Goal: Navigation & Orientation: Understand site structure

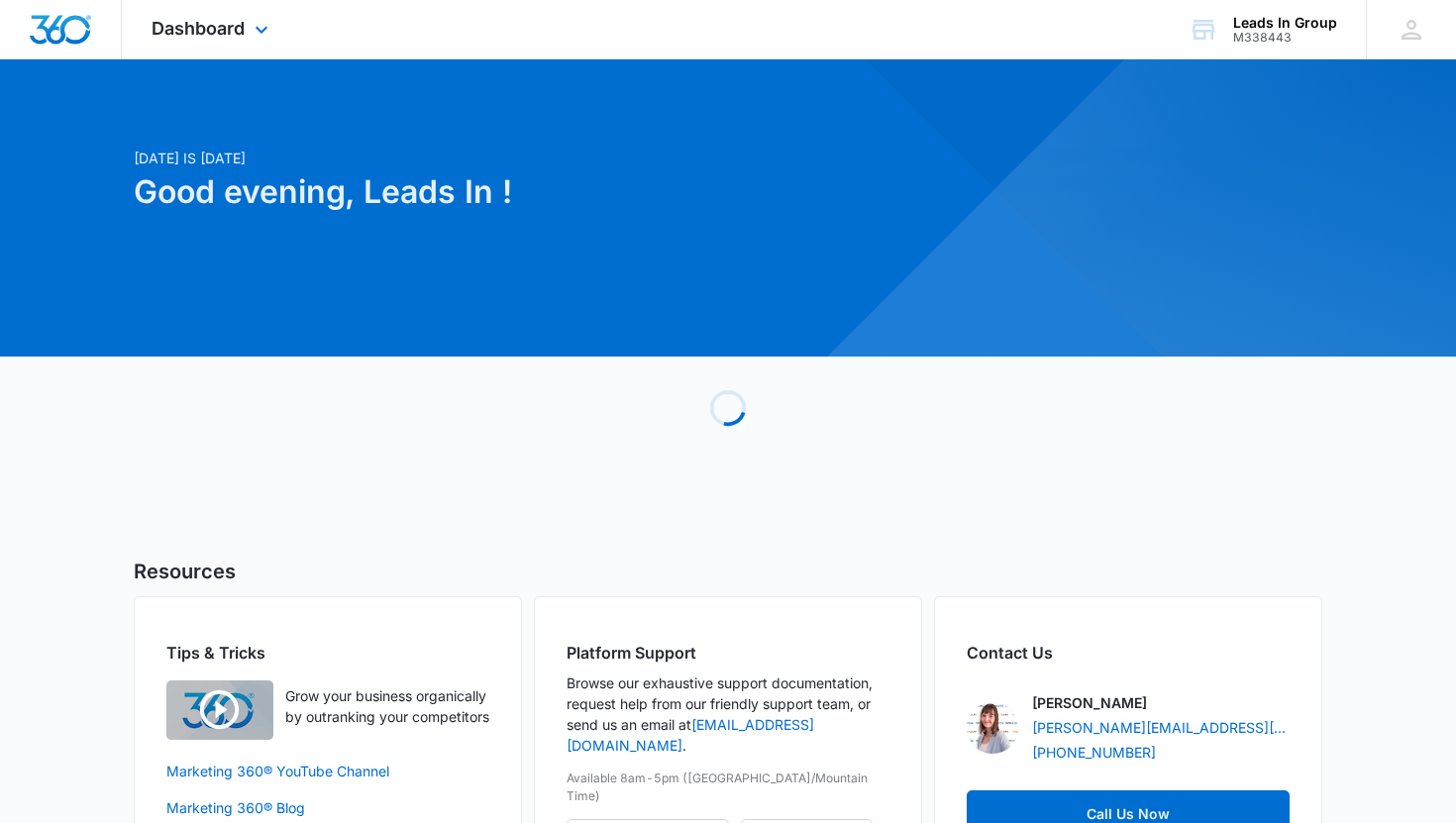
click at [192, 48] on div "Dashboard Apps Reputation Forms CRM Email Social Content Ads Intelligence Files…" at bounding box center [212, 29] width 181 height 59
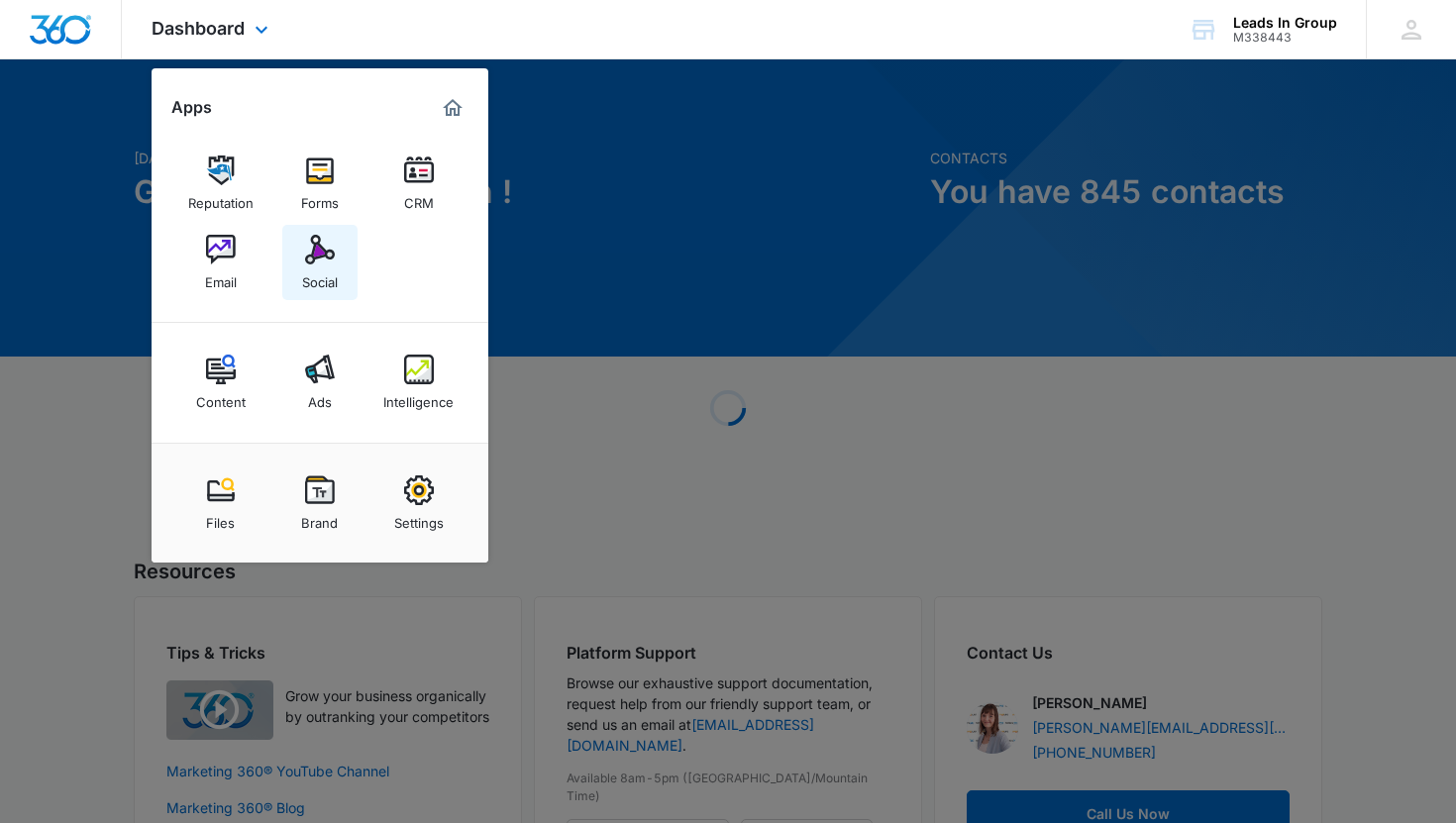
click at [312, 269] on div "Social" at bounding box center [320, 278] width 36 height 26
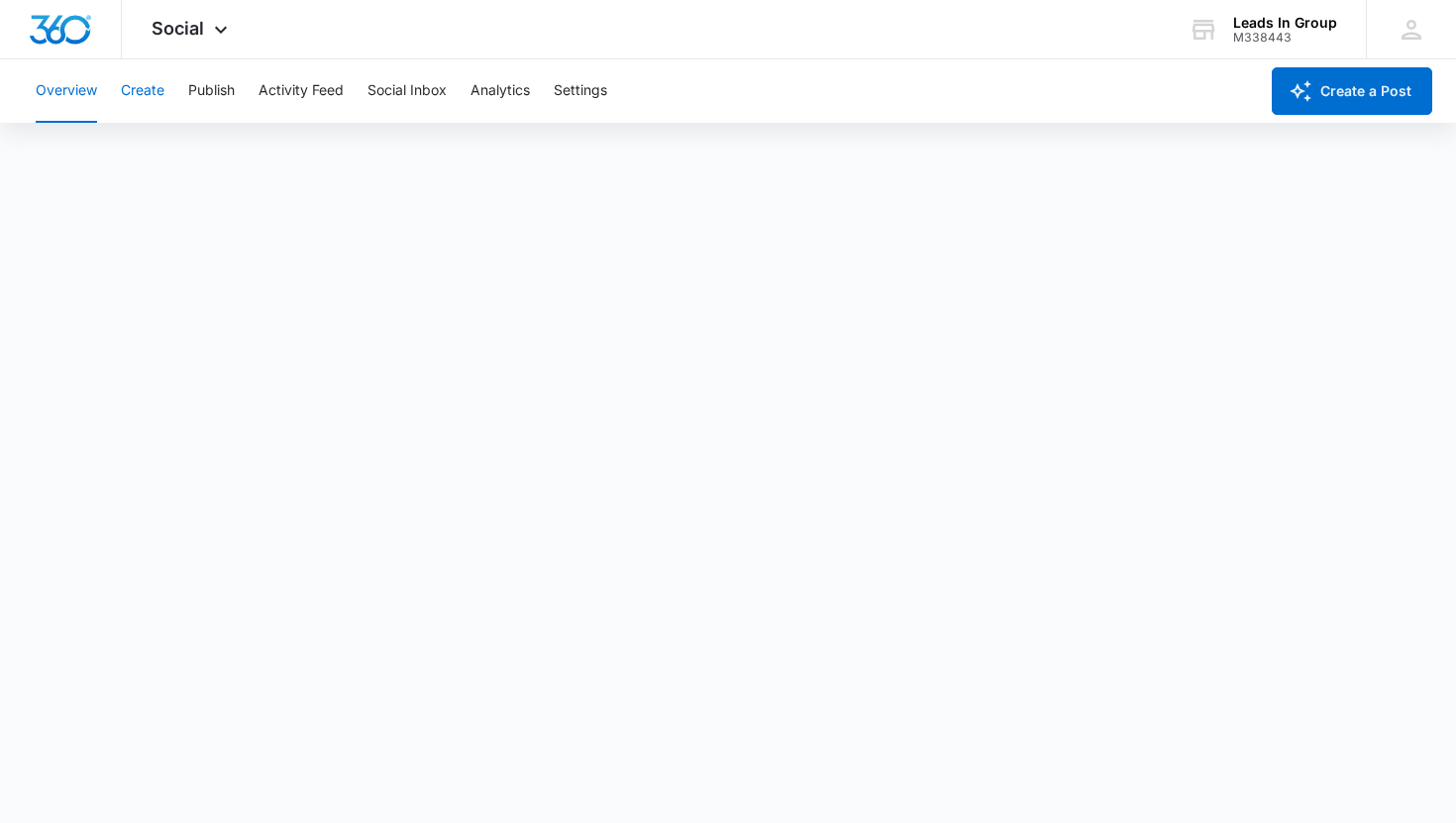
click at [159, 88] on button "Create" at bounding box center [142, 92] width 44 height 64
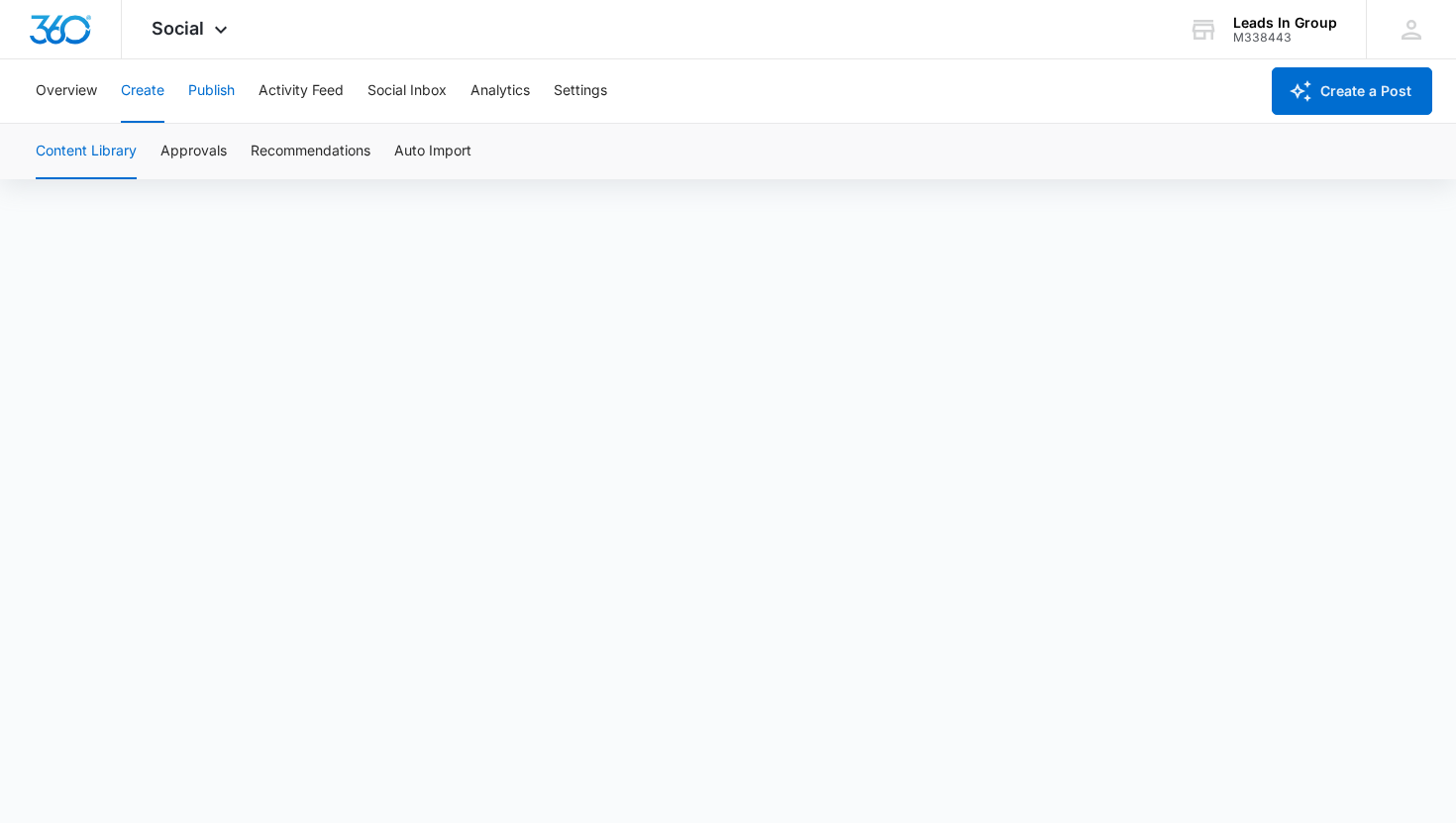
click at [201, 82] on button "Publish" at bounding box center [211, 92] width 47 height 64
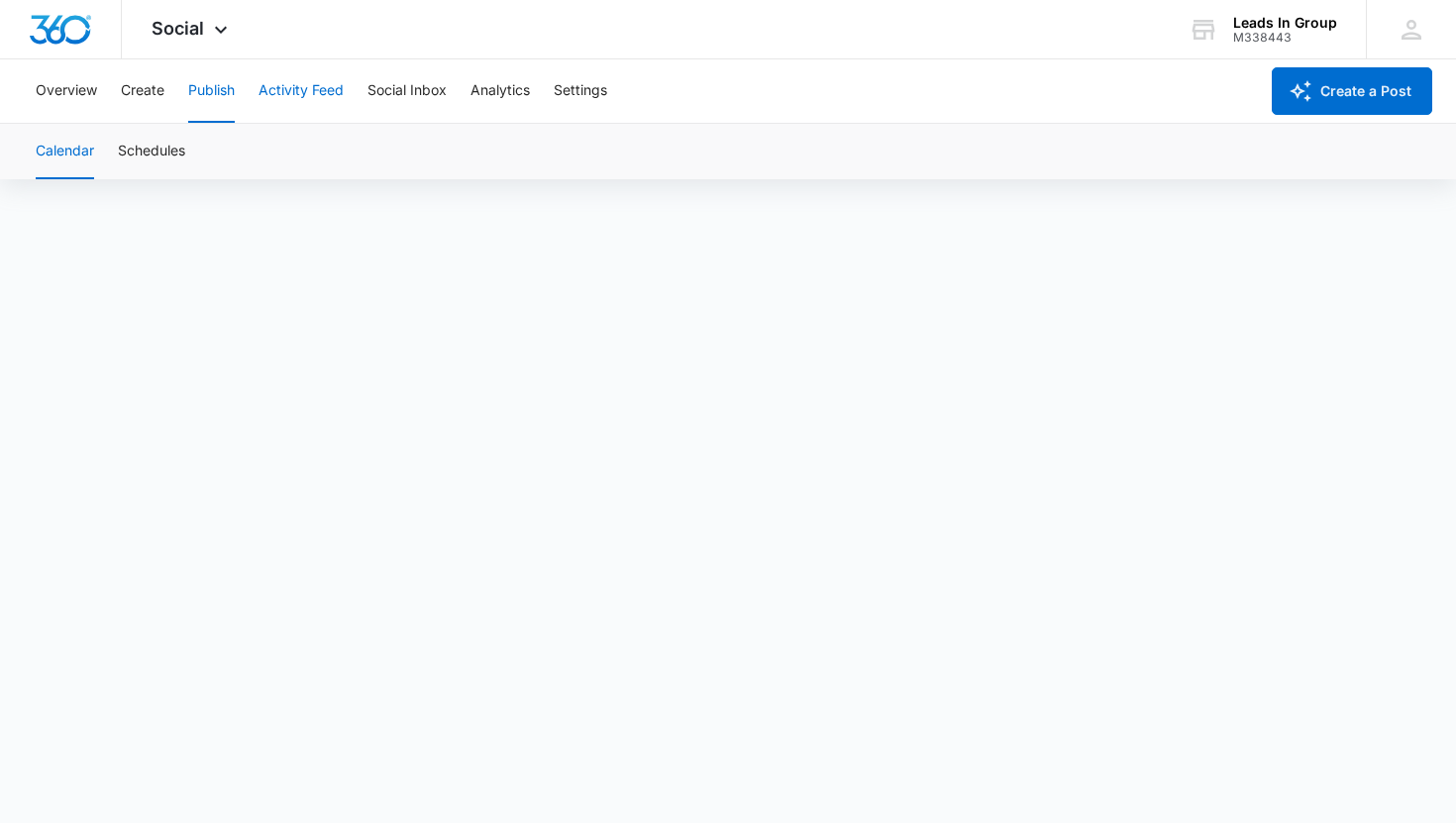
click at [301, 90] on button "Activity Feed" at bounding box center [302, 92] width 86 height 64
click at [201, 39] on div "Social Apps Reputation Forms CRM Email Social Content Ads Intelligence Files Br…" at bounding box center [191, 29] width 140 height 59
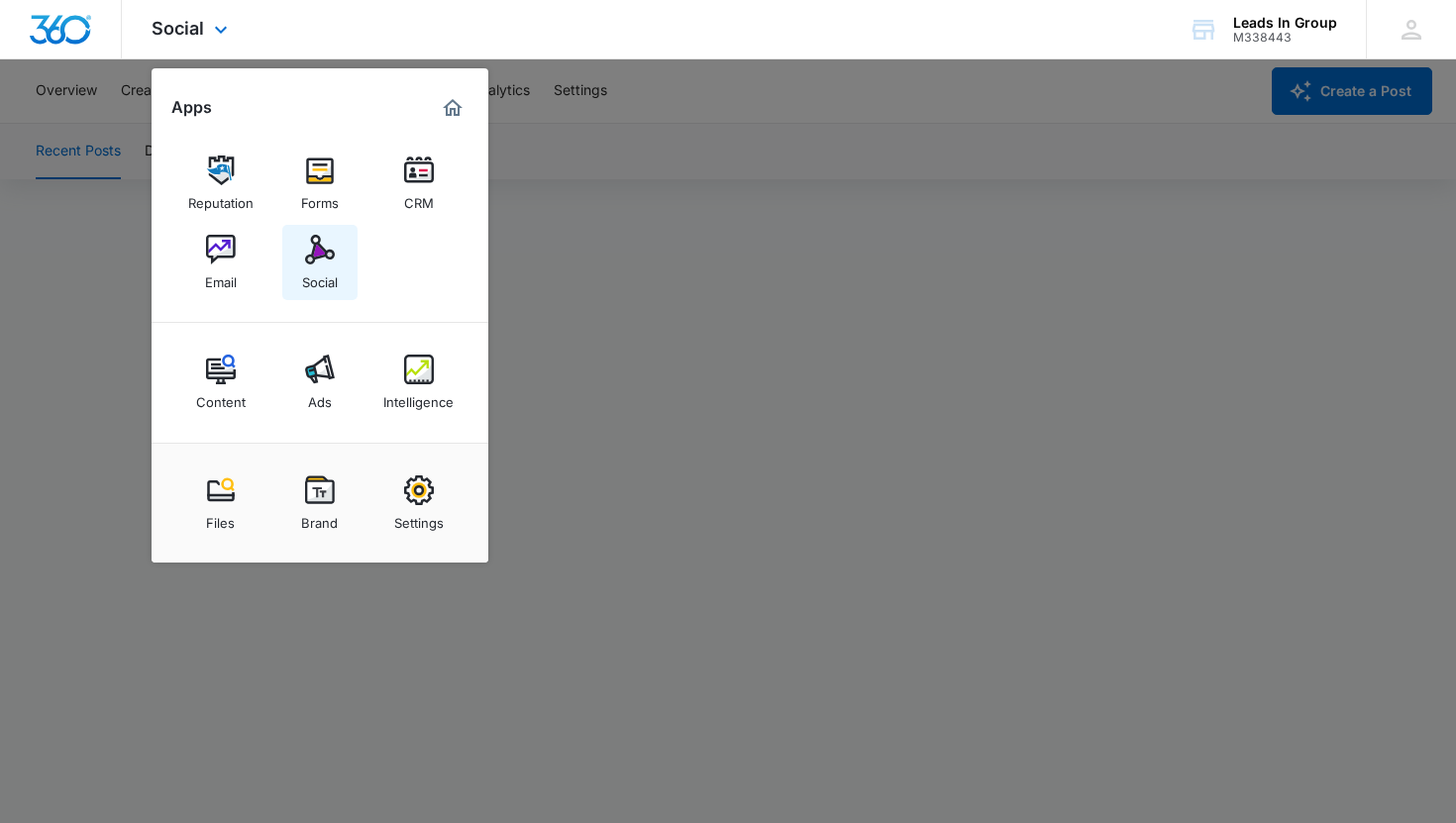
click at [319, 268] on div "Social" at bounding box center [320, 278] width 36 height 26
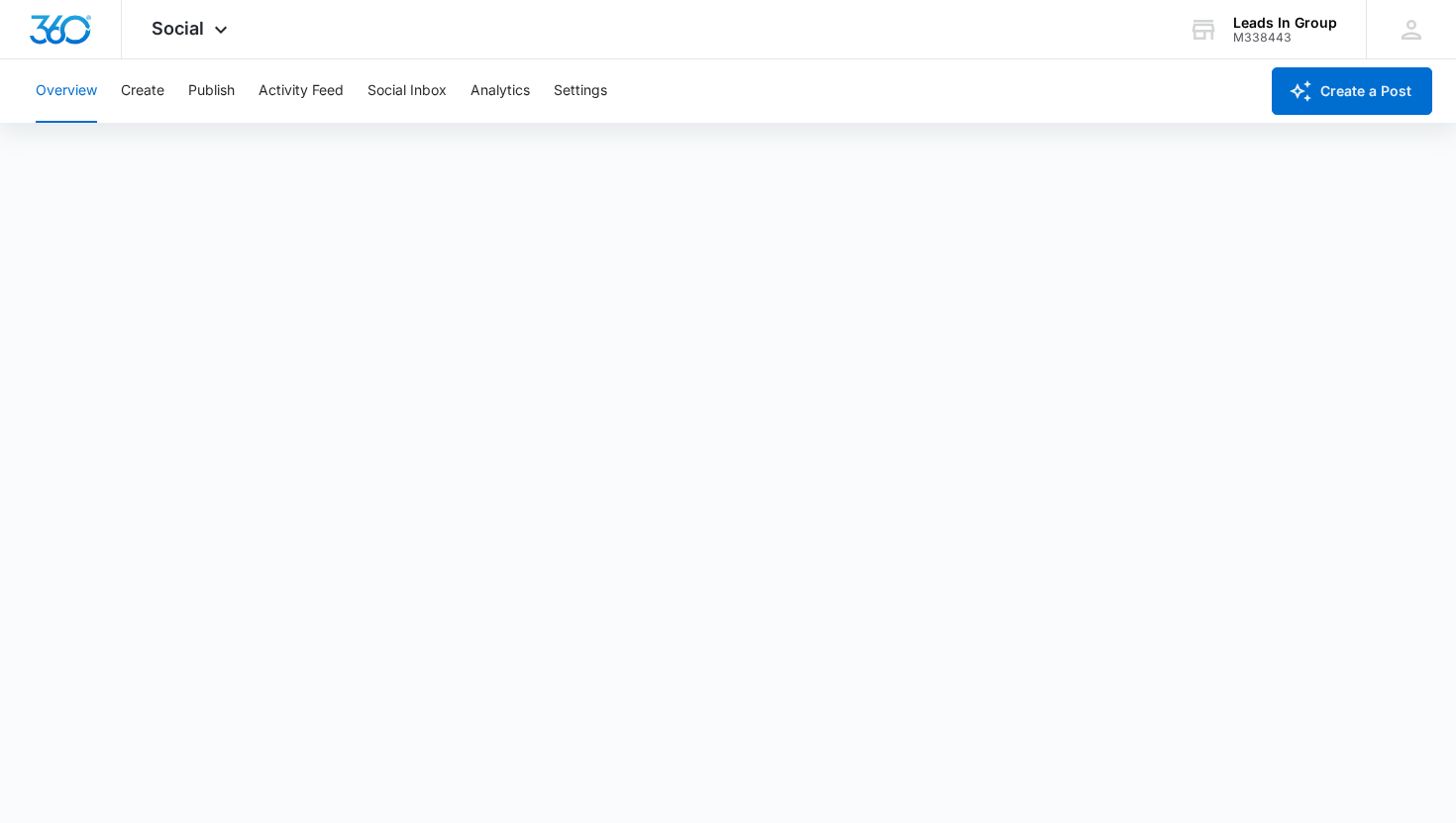
click at [618, 90] on div "Overview Create Publish Activity Feed Social Inbox Analytics Settings" at bounding box center [641, 92] width 1234 height 64
click at [594, 90] on button "Settings" at bounding box center [580, 92] width 54 height 64
click at [521, 87] on button "Analytics" at bounding box center [501, 92] width 60 height 64
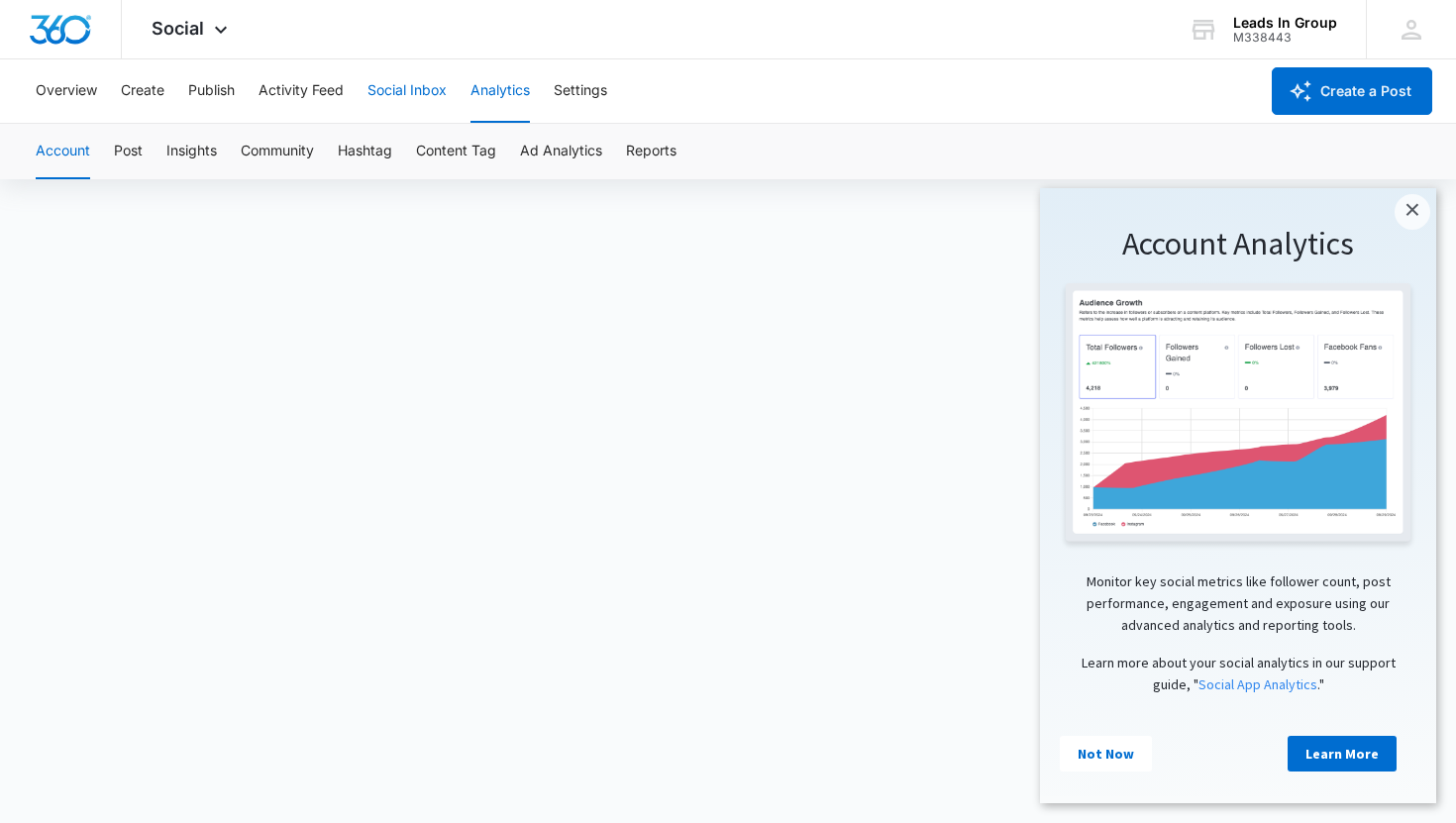
click at [408, 96] on button "Social Inbox" at bounding box center [407, 92] width 80 height 64
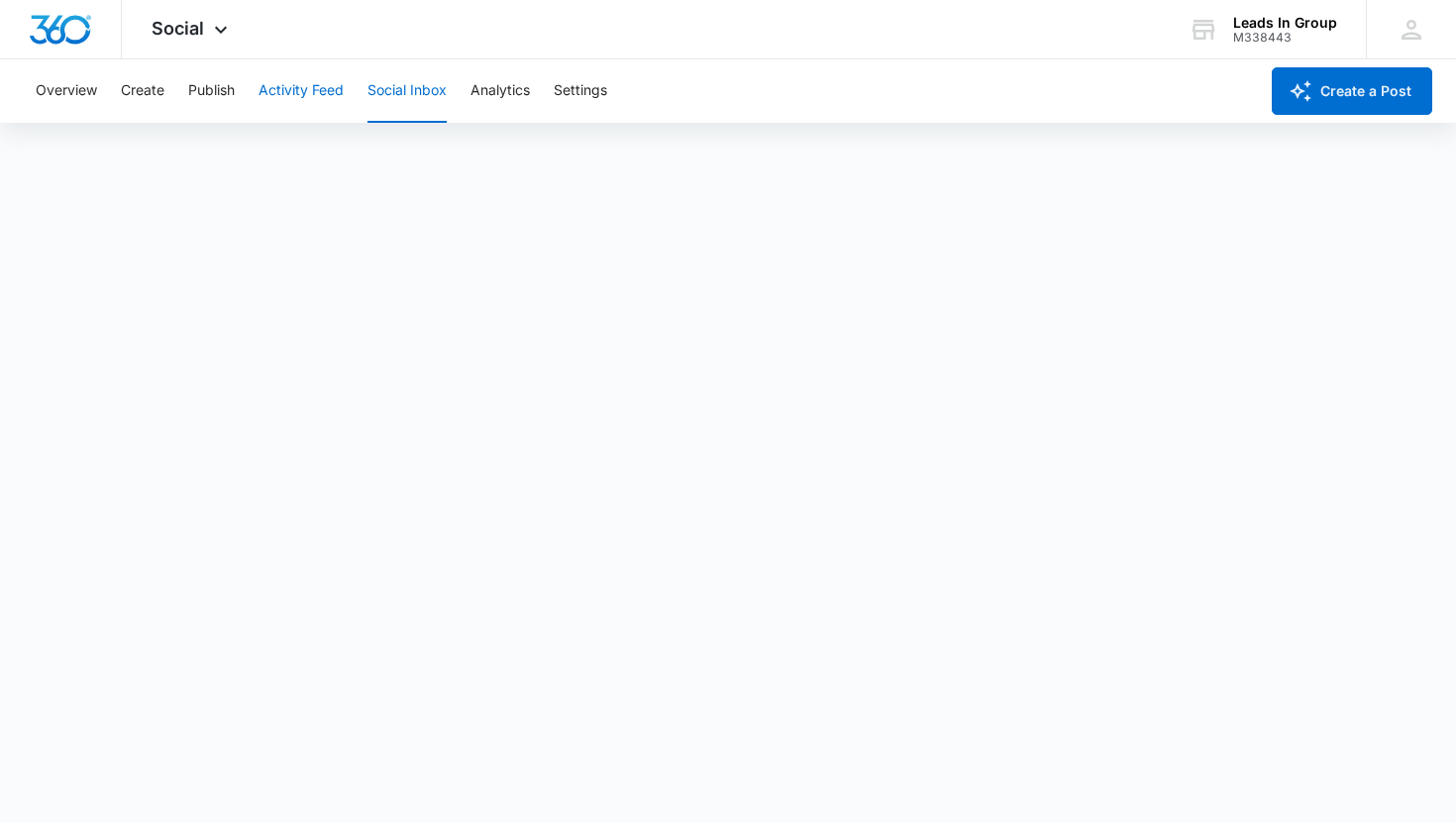
click at [313, 93] on button "Activity Feed" at bounding box center [302, 92] width 86 height 64
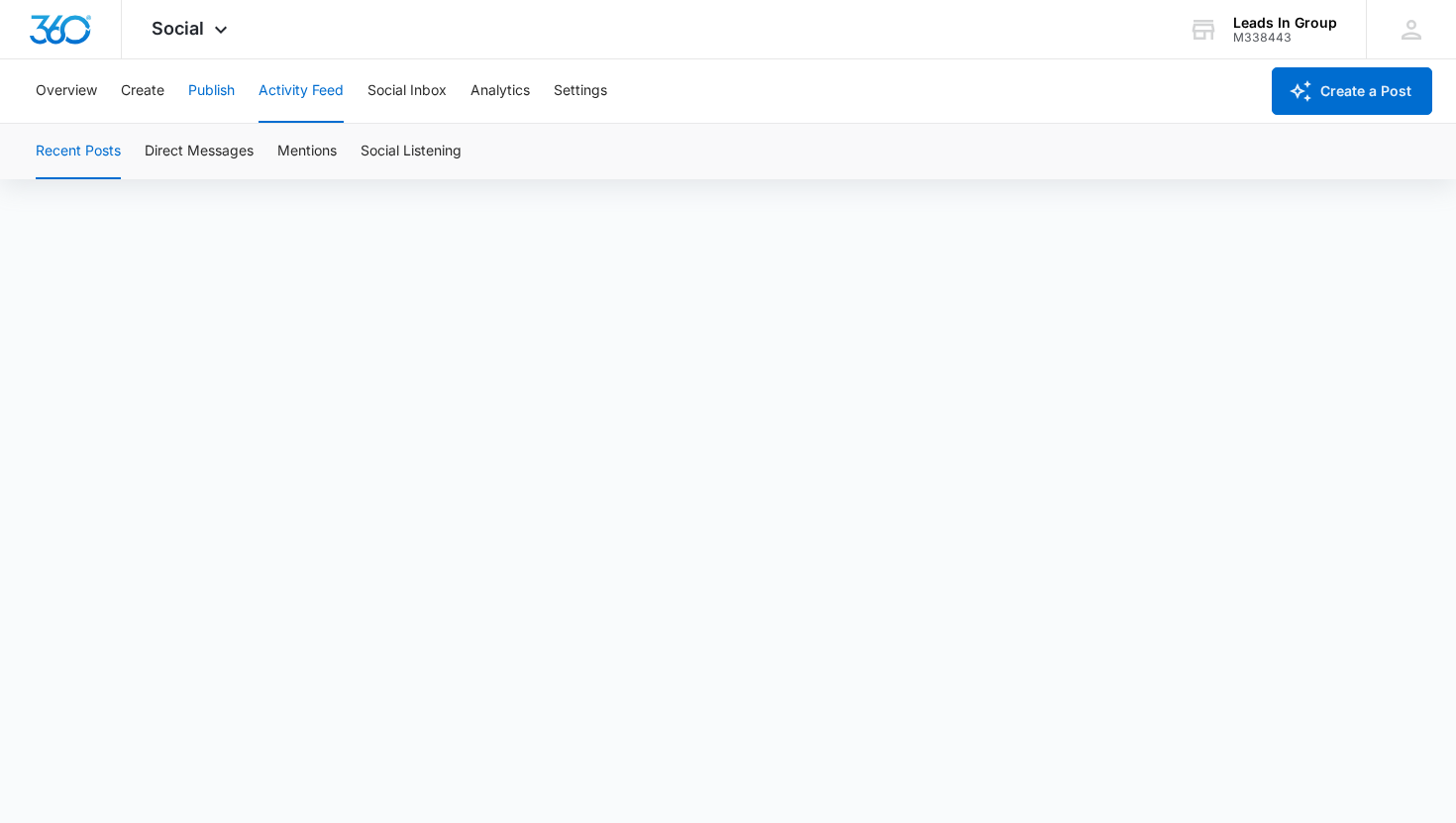
click at [218, 99] on button "Publish" at bounding box center [211, 92] width 47 height 64
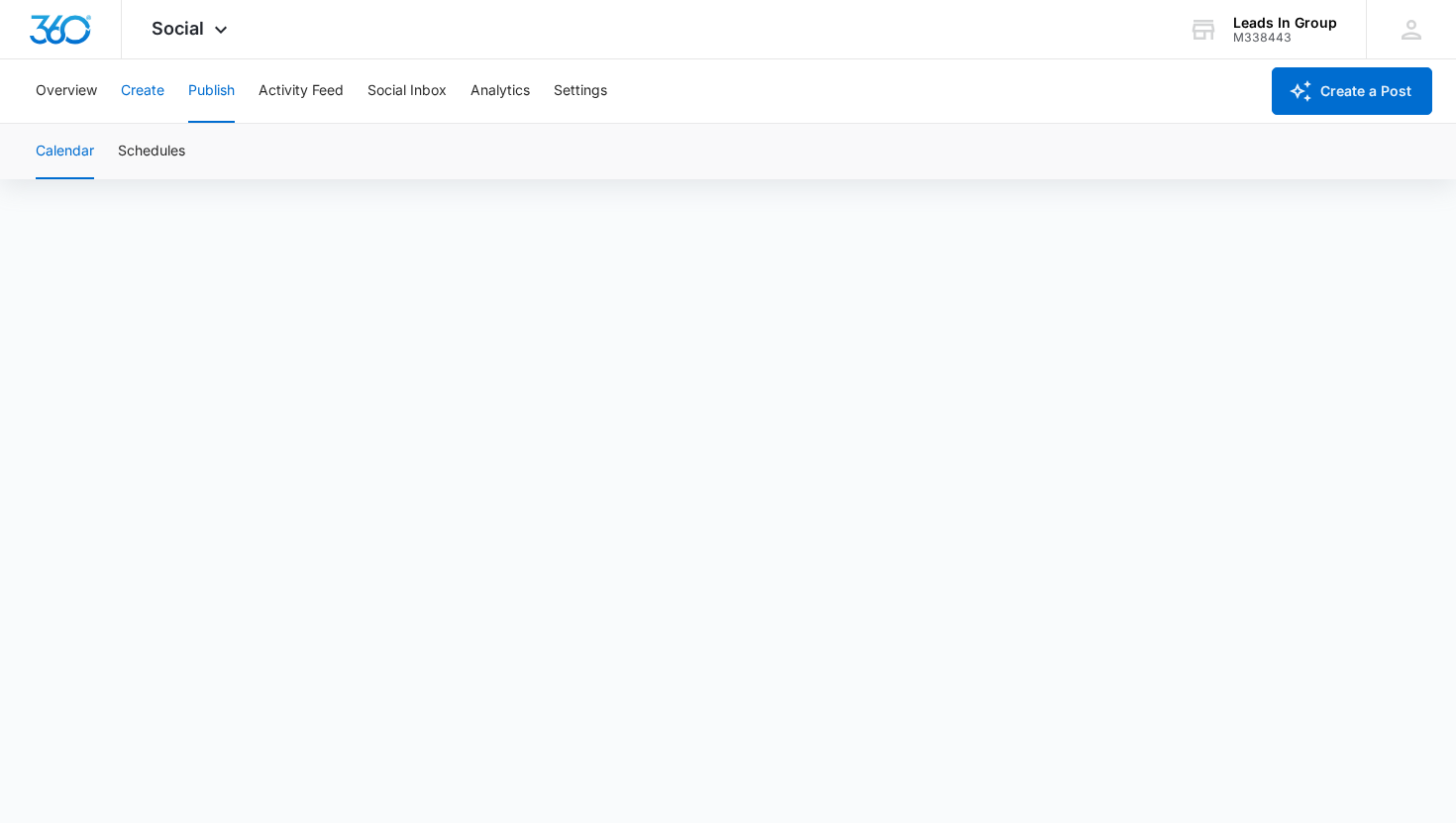
click at [138, 87] on button "Create" at bounding box center [142, 92] width 44 height 64
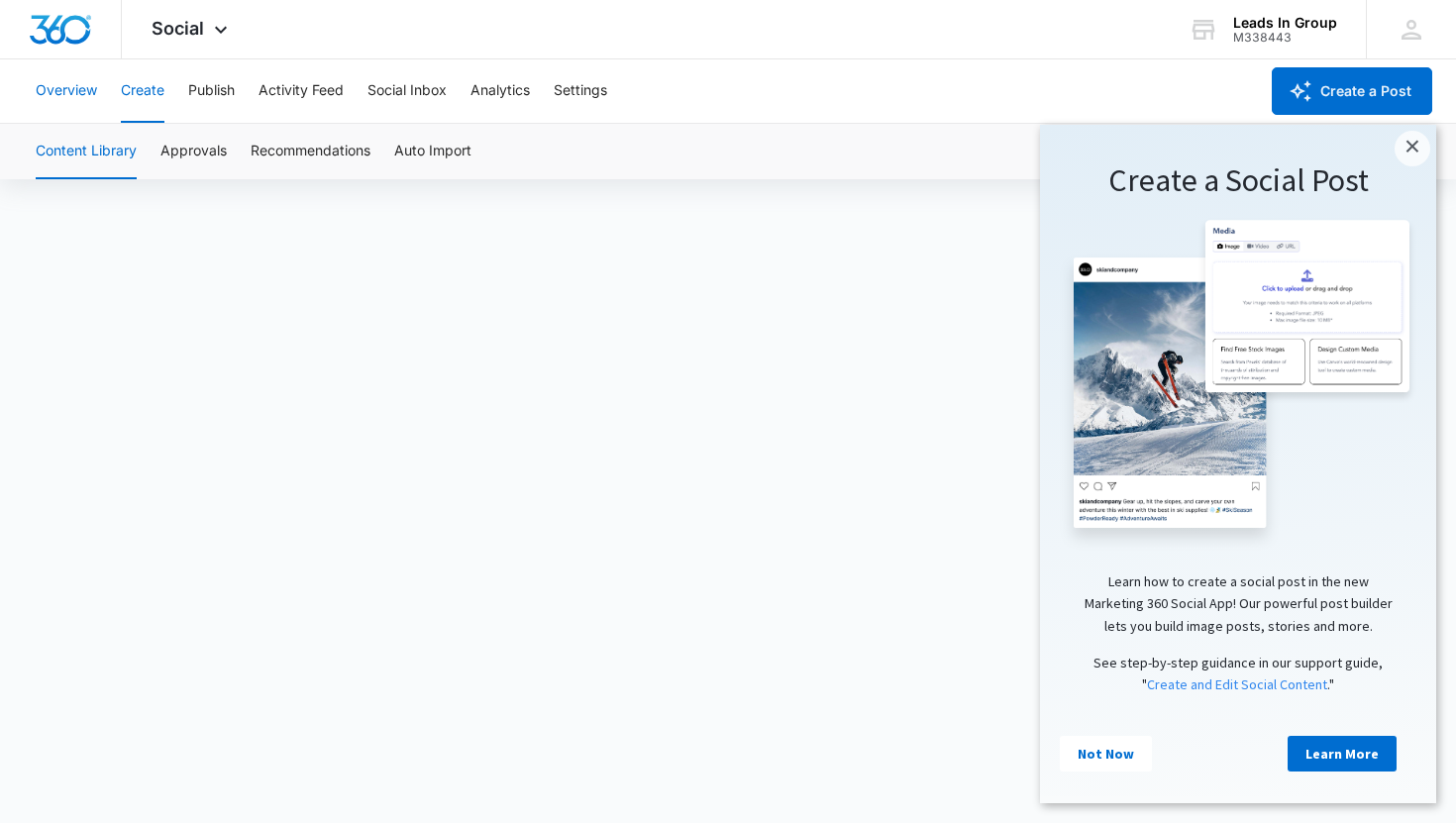
click at [82, 84] on button "Overview" at bounding box center [67, 92] width 62 height 64
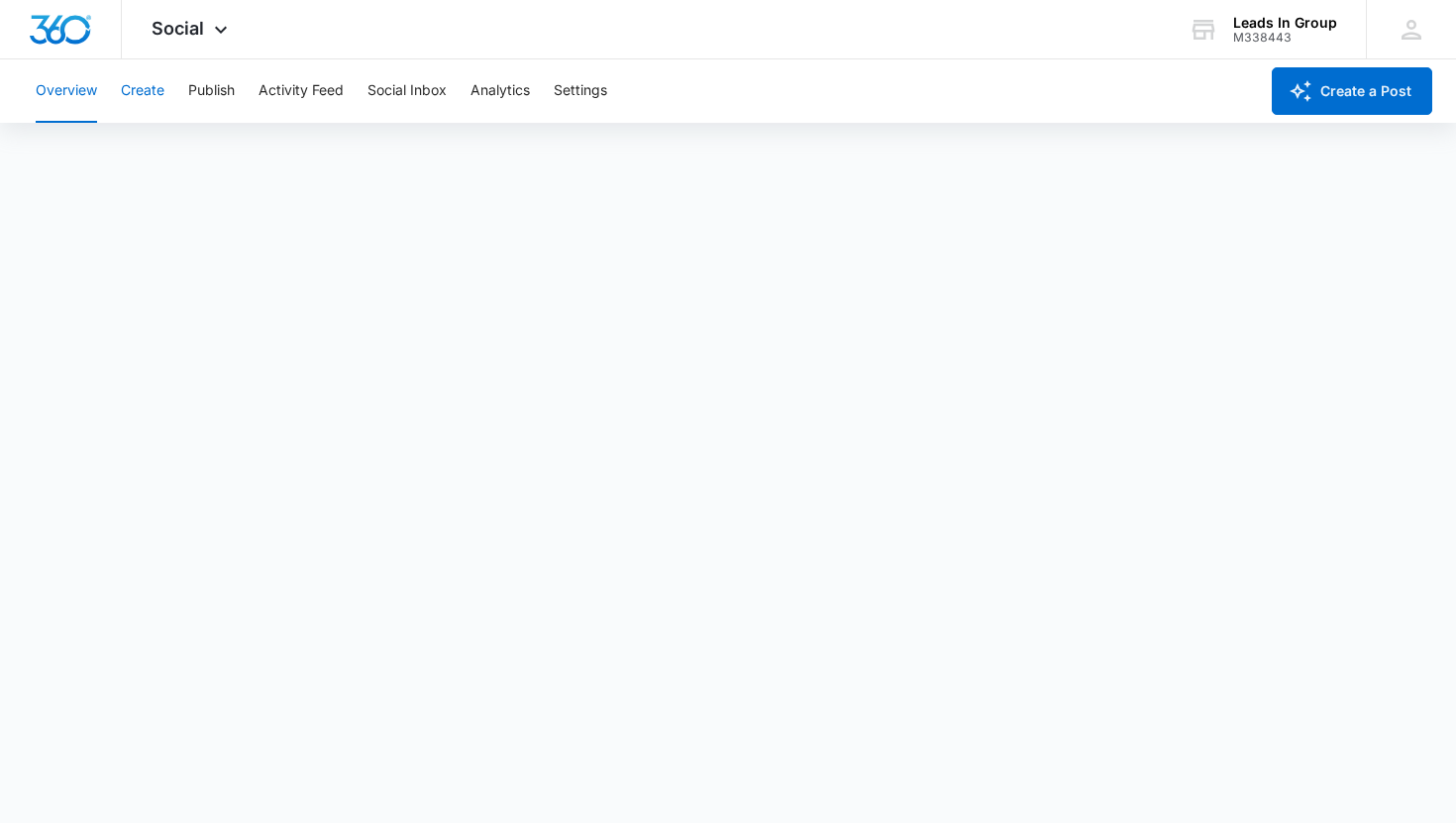
click at [137, 94] on button "Create" at bounding box center [142, 92] width 44 height 64
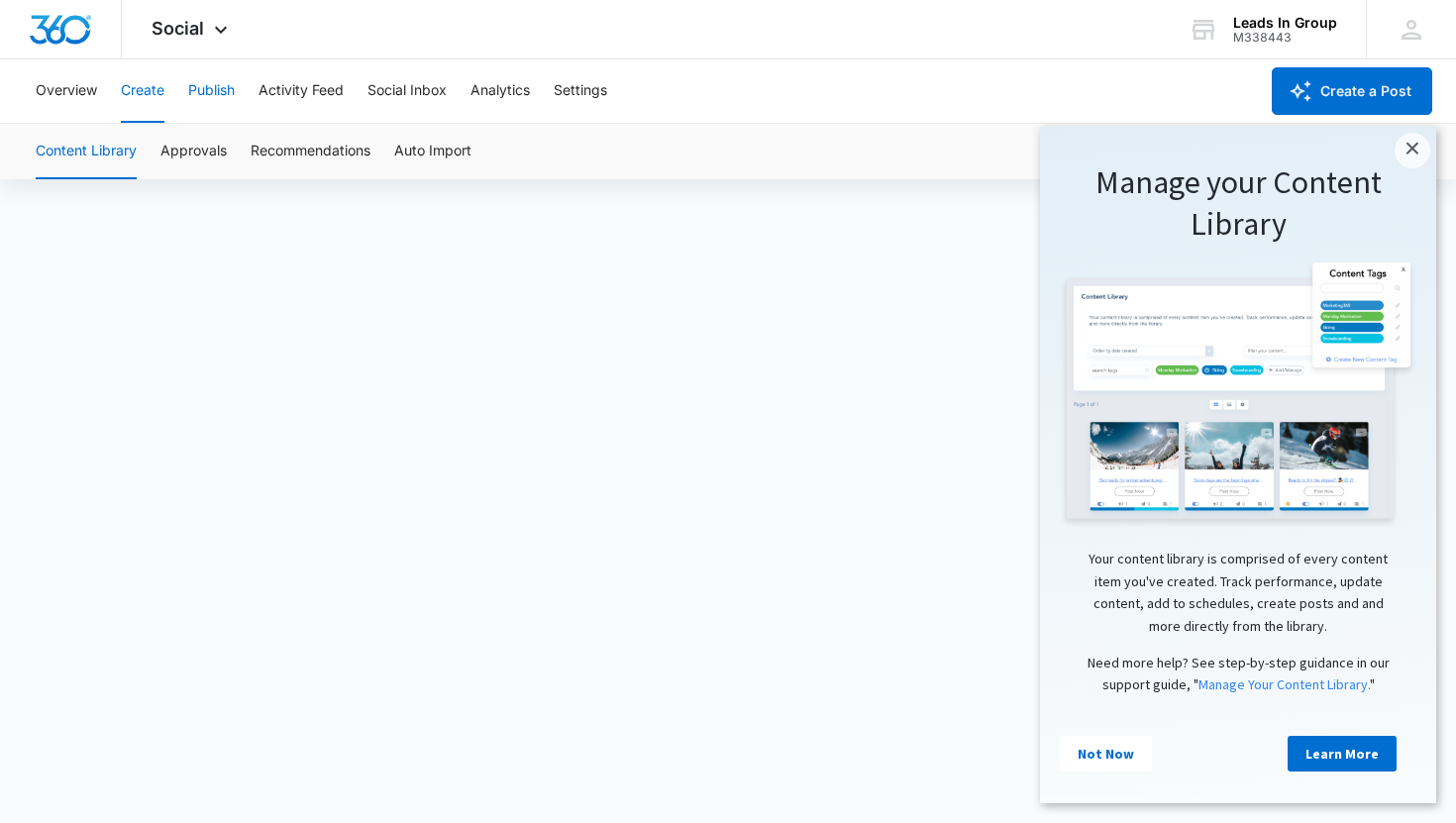
click at [227, 85] on button "Publish" at bounding box center [211, 92] width 47 height 64
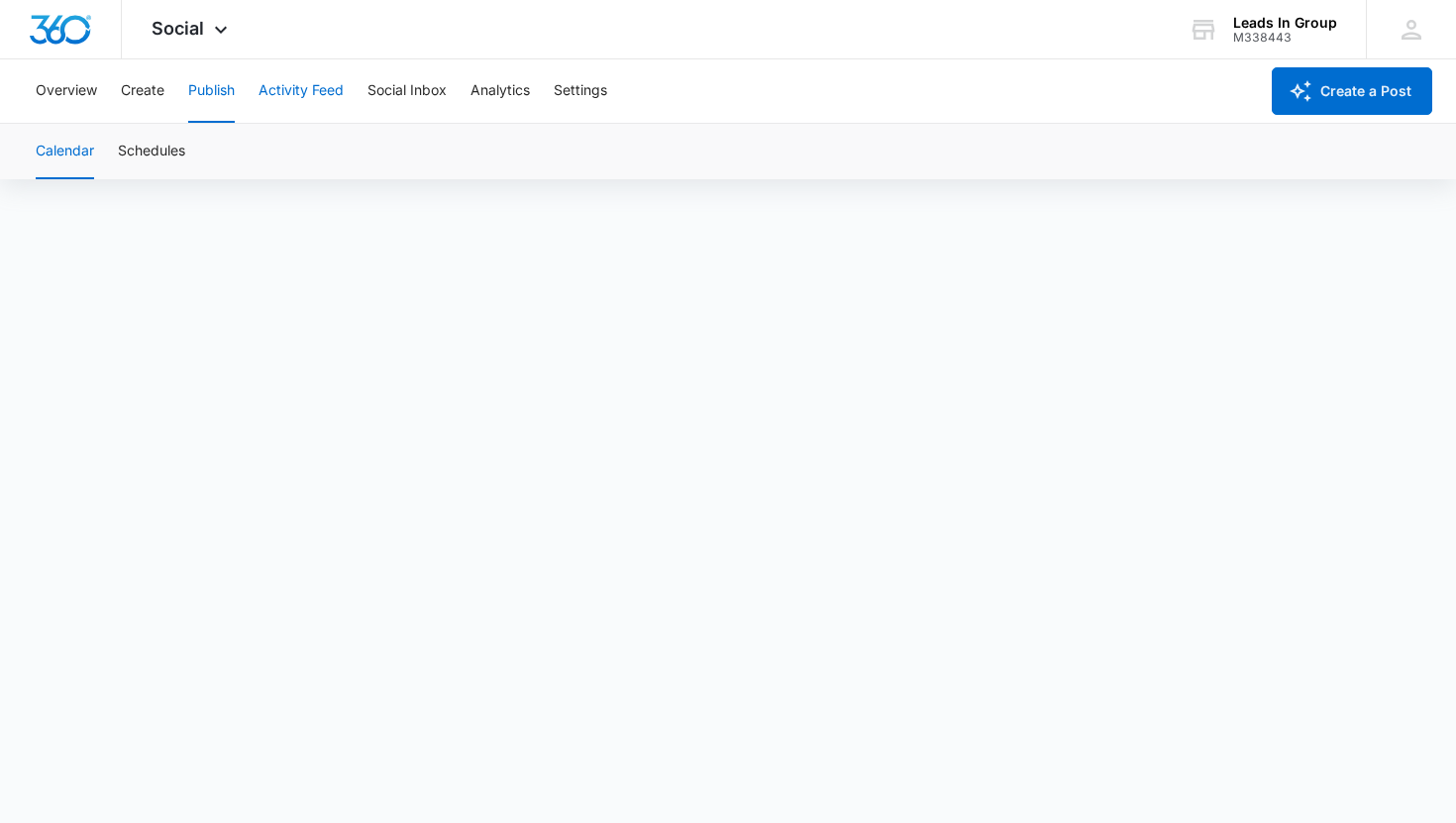
click at [269, 92] on button "Activity Feed" at bounding box center [302, 92] width 86 height 64
click at [410, 87] on button "Social Inbox" at bounding box center [407, 92] width 80 height 64
click at [514, 102] on button "Analytics" at bounding box center [501, 92] width 60 height 64
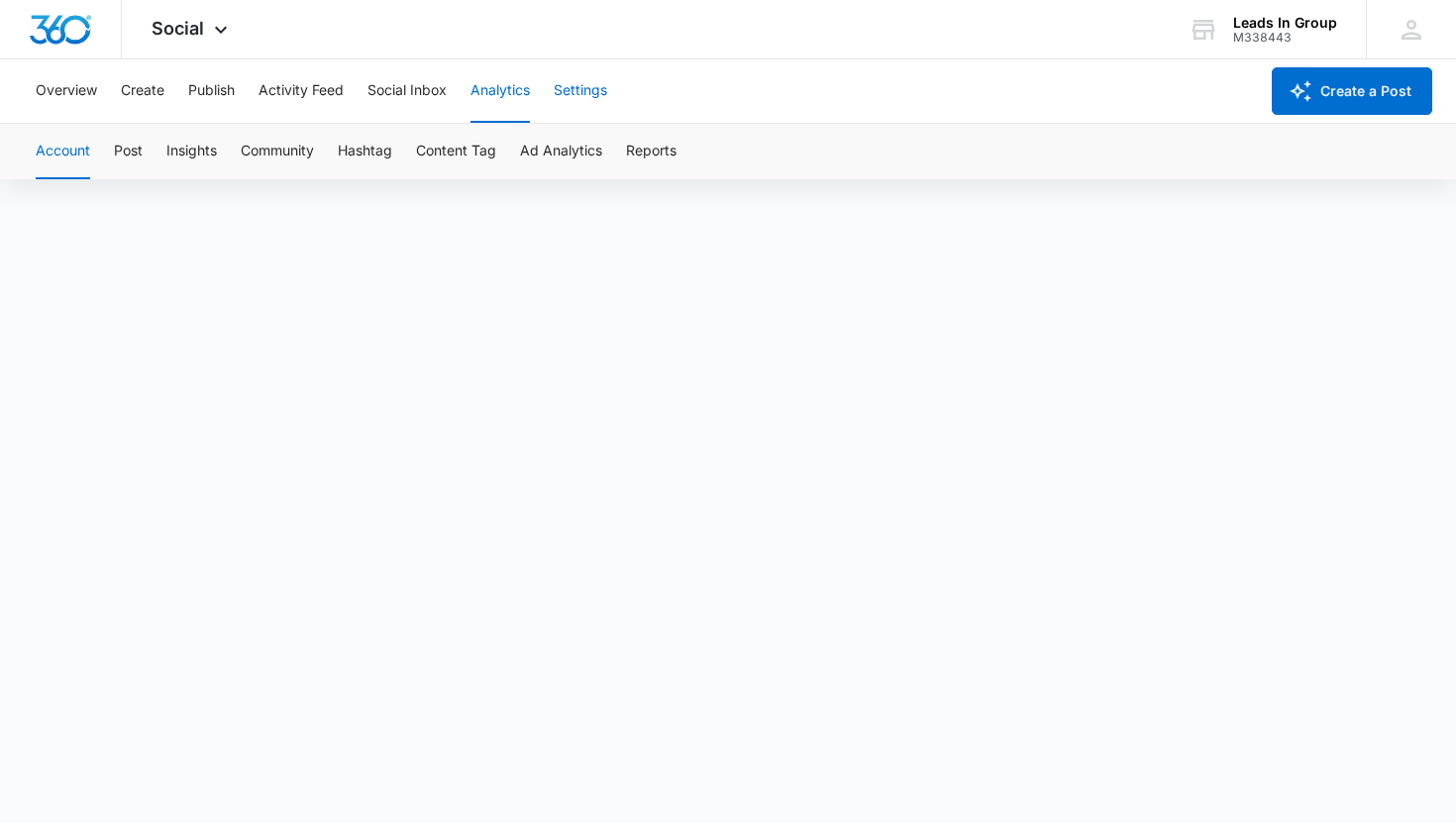
click at [574, 89] on button "Settings" at bounding box center [580, 92] width 54 height 64
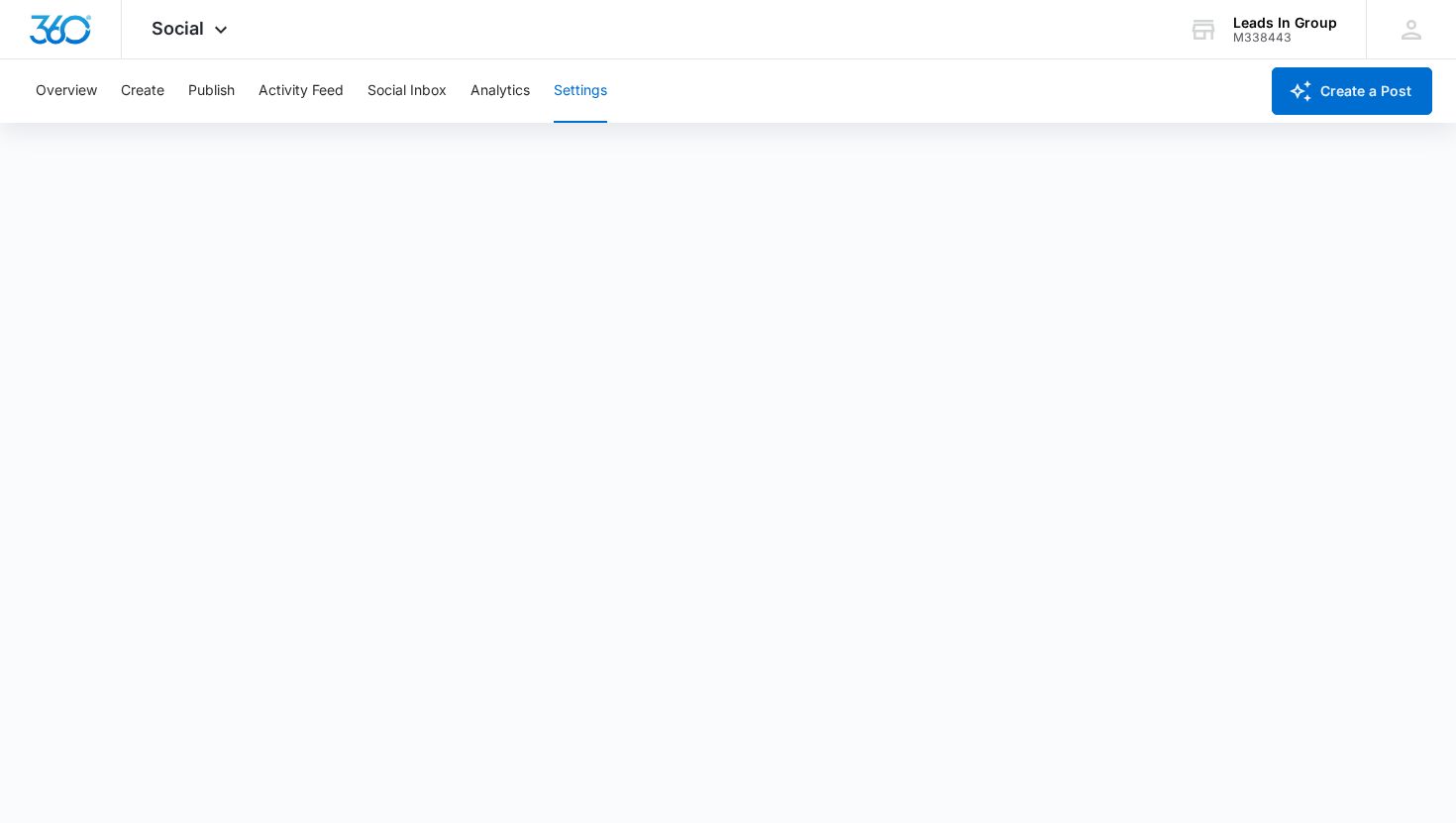
scroll to position [5, 0]
